Goal: Information Seeking & Learning: Learn about a topic

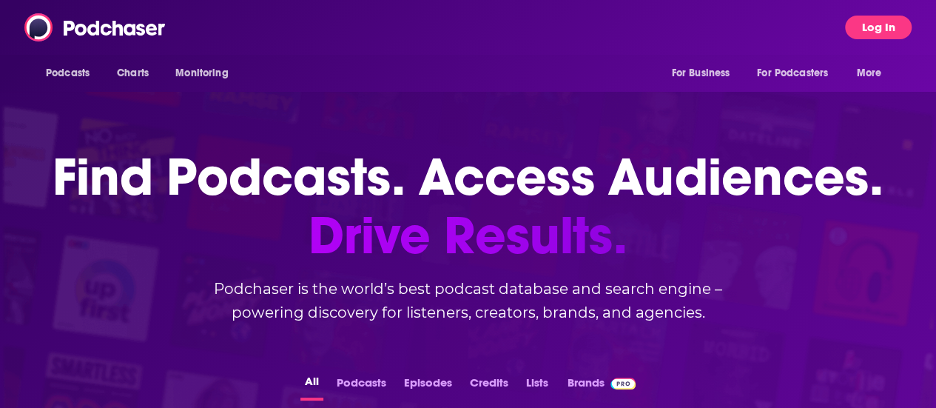
click at [882, 26] on button "Log In" at bounding box center [878, 28] width 67 height 24
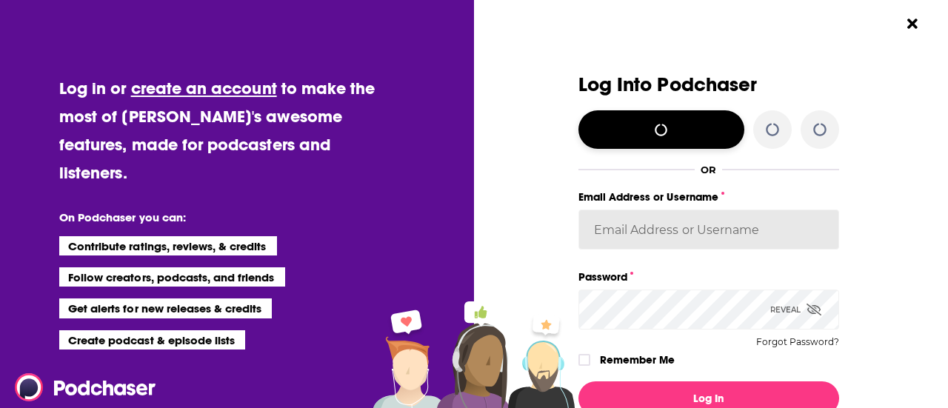
type input "simonkids1"
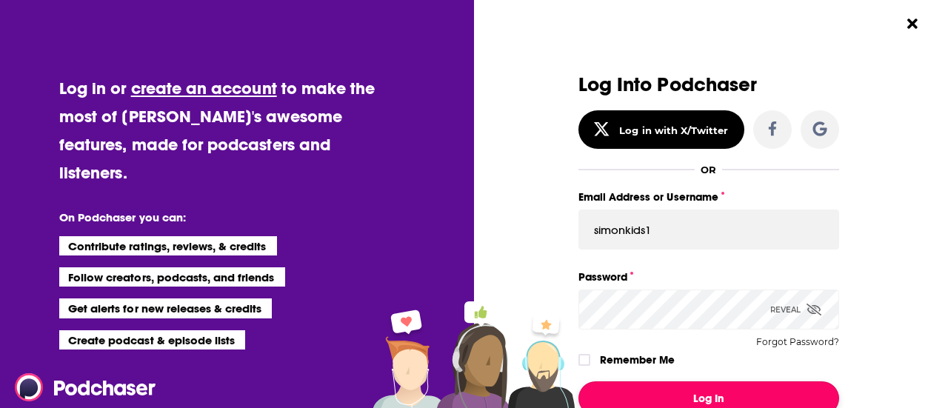
click at [676, 392] on button "Log In" at bounding box center [708, 398] width 261 height 34
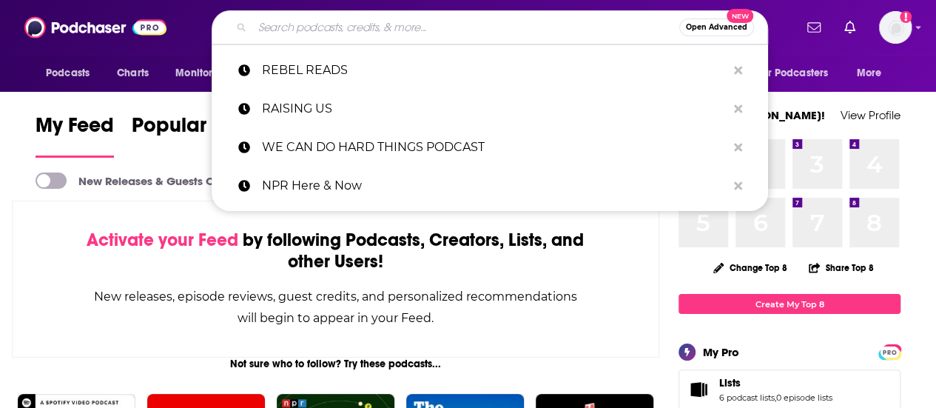
click at [352, 33] on input "Search podcasts, credits, & more..." at bounding box center [465, 28] width 427 height 24
paste input "[PERSON_NAME] to Say Podcast"
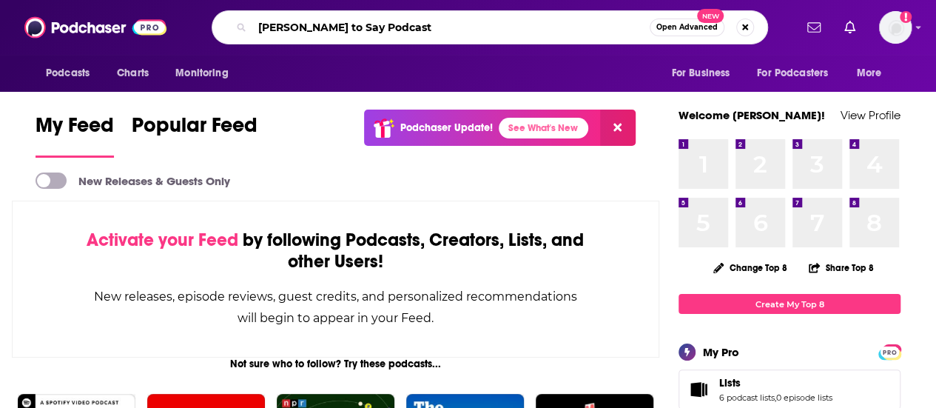
type input "[PERSON_NAME] to Say Podcast"
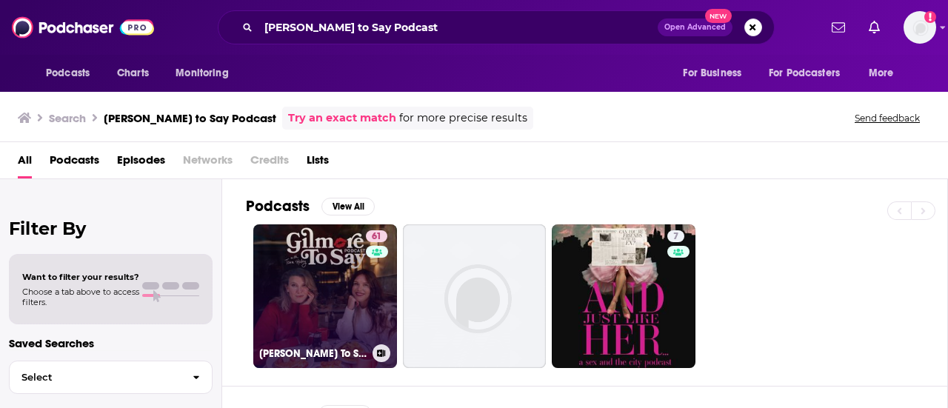
click at [343, 261] on link "61 [PERSON_NAME] To Say: A [PERSON_NAME] Podcast" at bounding box center [325, 296] width 144 height 144
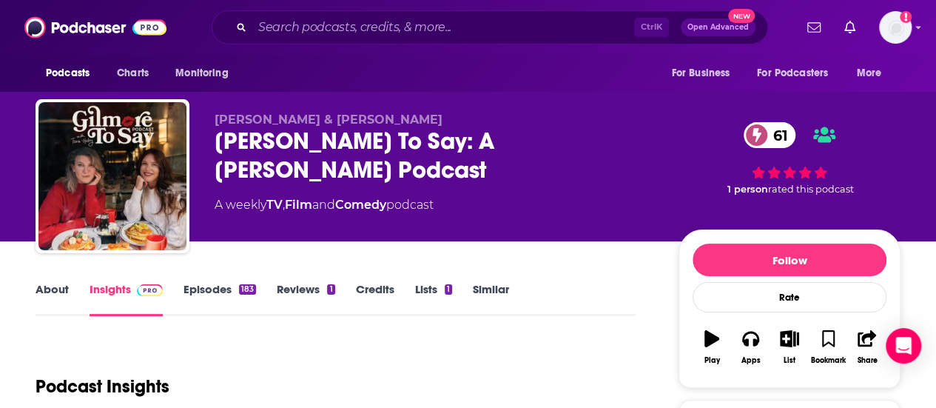
click at [55, 297] on link "About" at bounding box center [52, 299] width 33 height 34
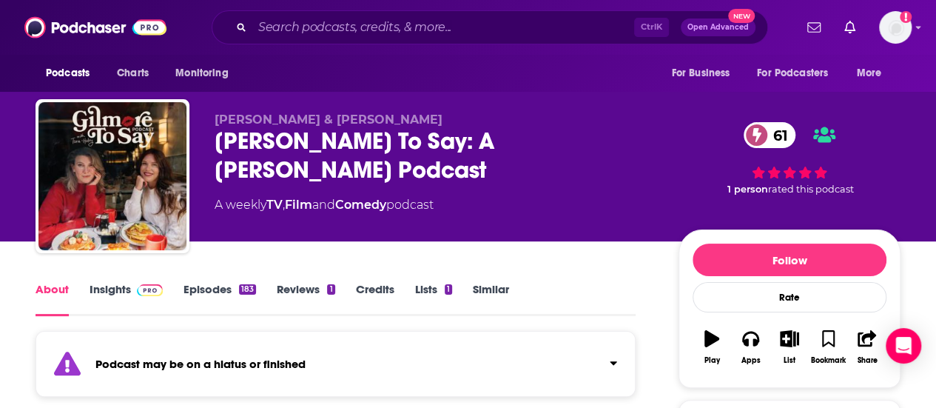
click at [115, 294] on link "Insights" at bounding box center [126, 299] width 73 height 34
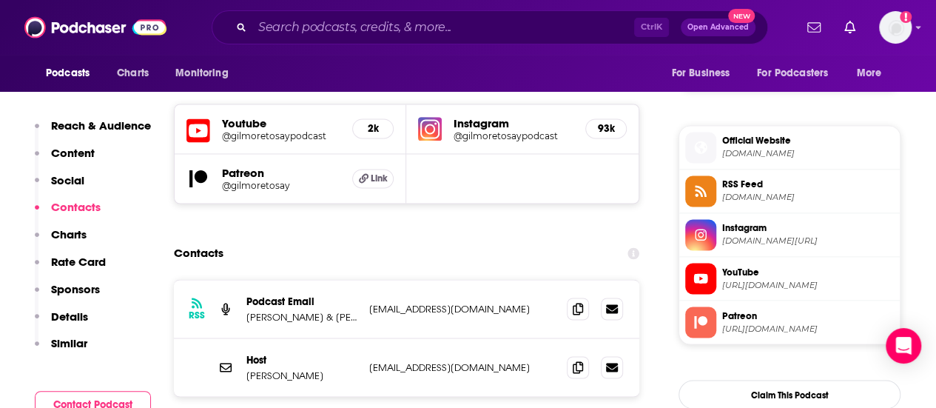
scroll to position [1186, 0]
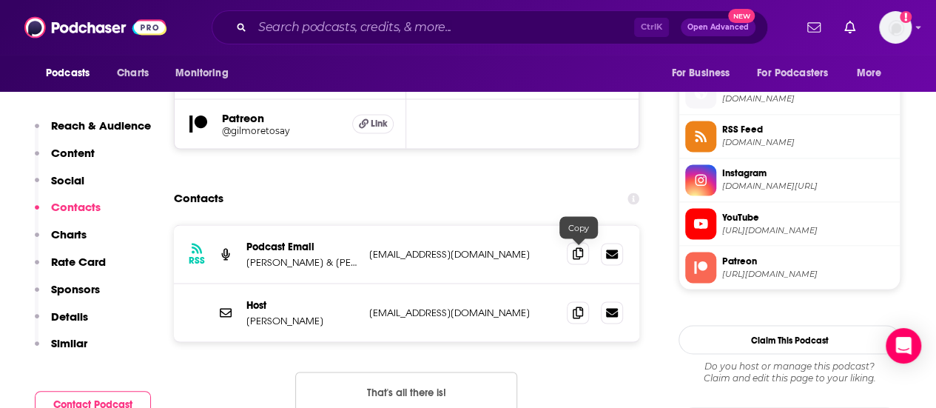
click at [575, 252] on icon at bounding box center [578, 253] width 10 height 12
click at [361, 27] on input "Search podcasts, credits, & more..." at bounding box center [443, 28] width 382 height 24
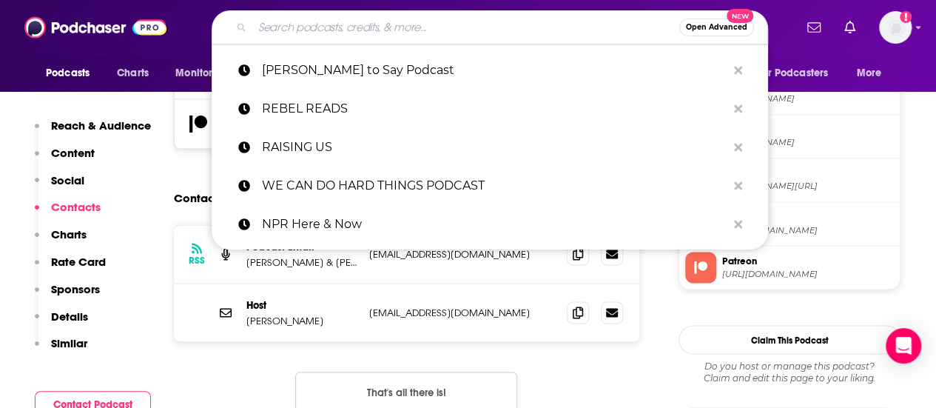
paste input "Book Talk for BookTok Podcast"
type input "Book Talk for BookTok Podcast"
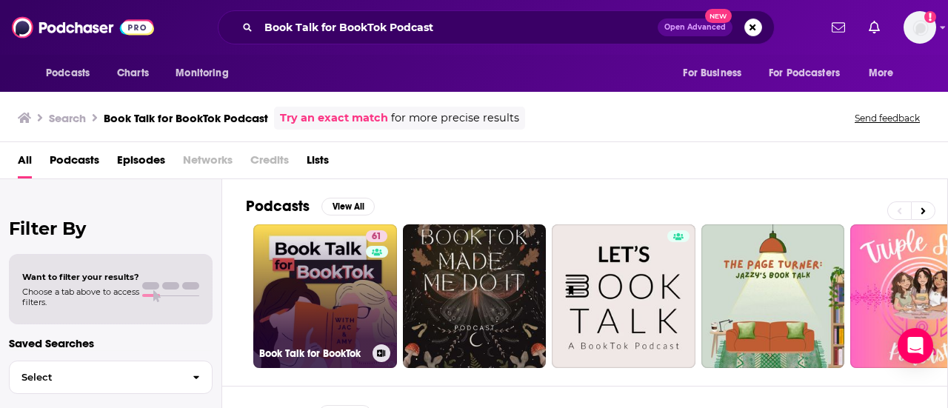
click at [335, 238] on link "61 Book Talk for BookTok" at bounding box center [325, 296] width 144 height 144
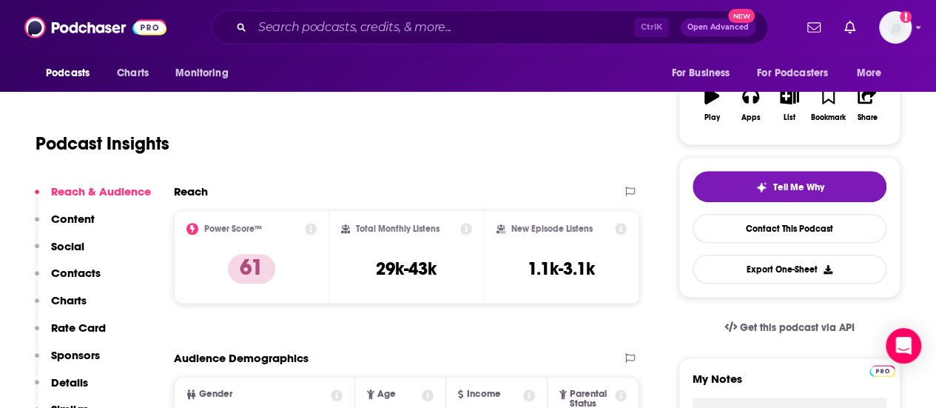
scroll to position [187, 0]
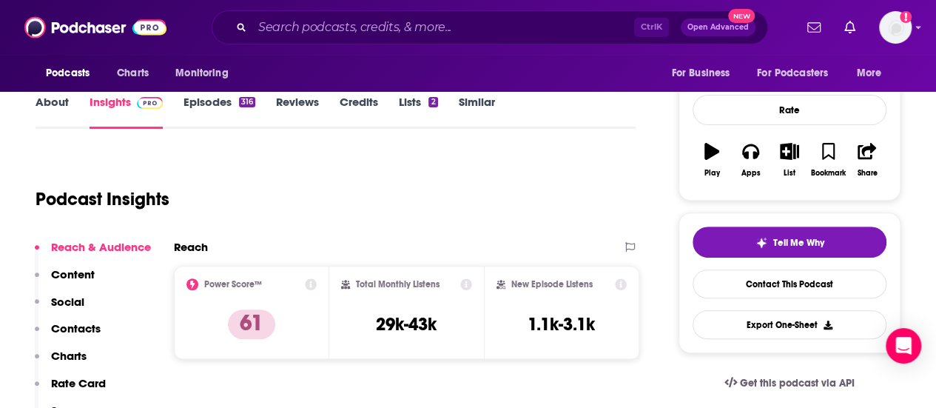
click at [932, 72] on div "Podcasts Charts Monitoring For Business For Podcasters More" at bounding box center [468, 73] width 936 height 37
click at [48, 107] on link "About" at bounding box center [52, 112] width 33 height 34
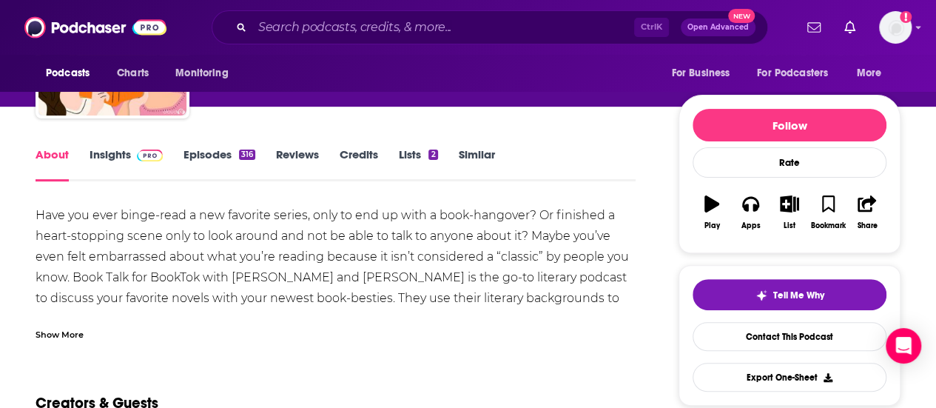
scroll to position [144, 0]
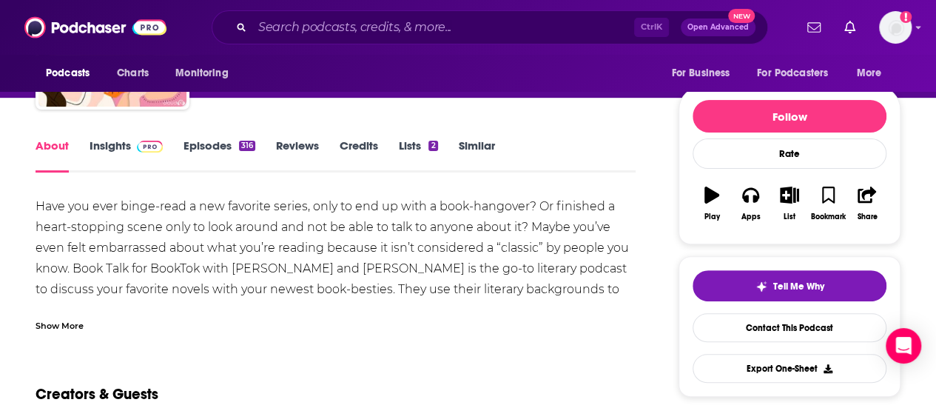
click at [112, 141] on link "Insights" at bounding box center [126, 155] width 73 height 34
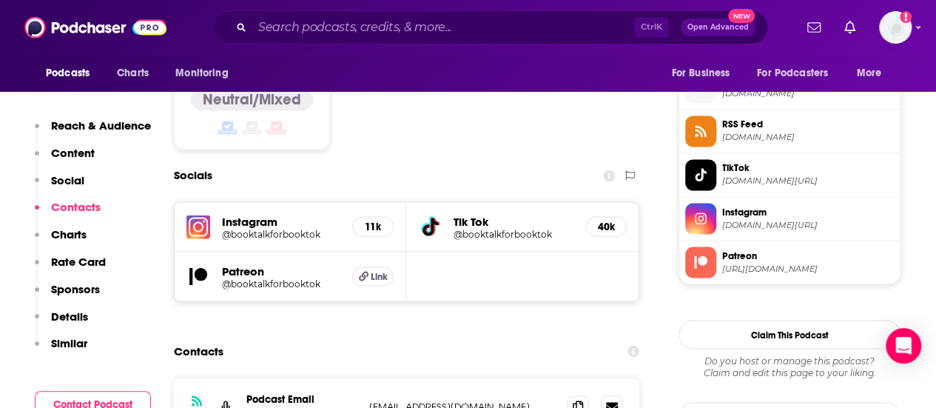
scroll to position [1292, 0]
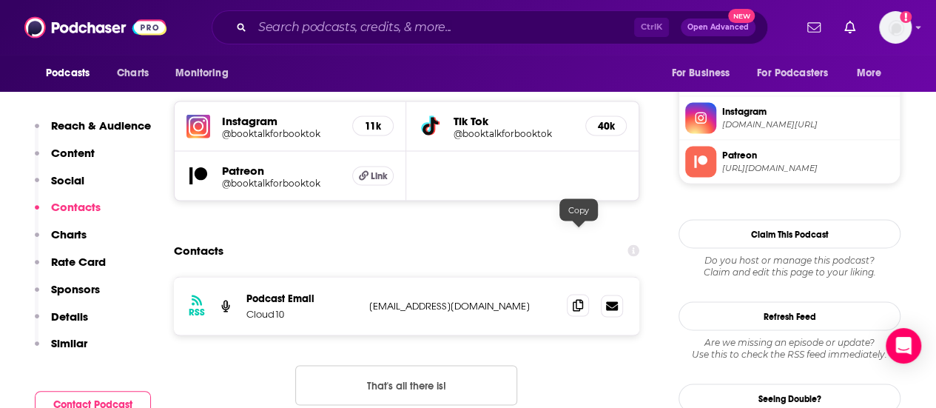
click at [586, 294] on span at bounding box center [578, 305] width 22 height 22
click at [572, 294] on span at bounding box center [578, 305] width 22 height 22
